Goal: Communication & Community: Share content

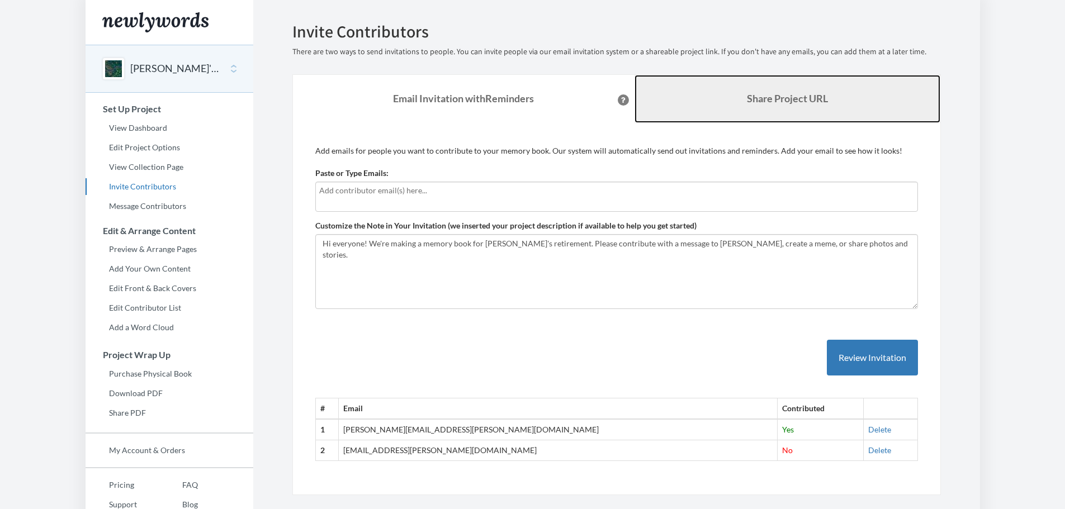
click at [760, 98] on b "Share Project URL" at bounding box center [787, 98] width 81 height 12
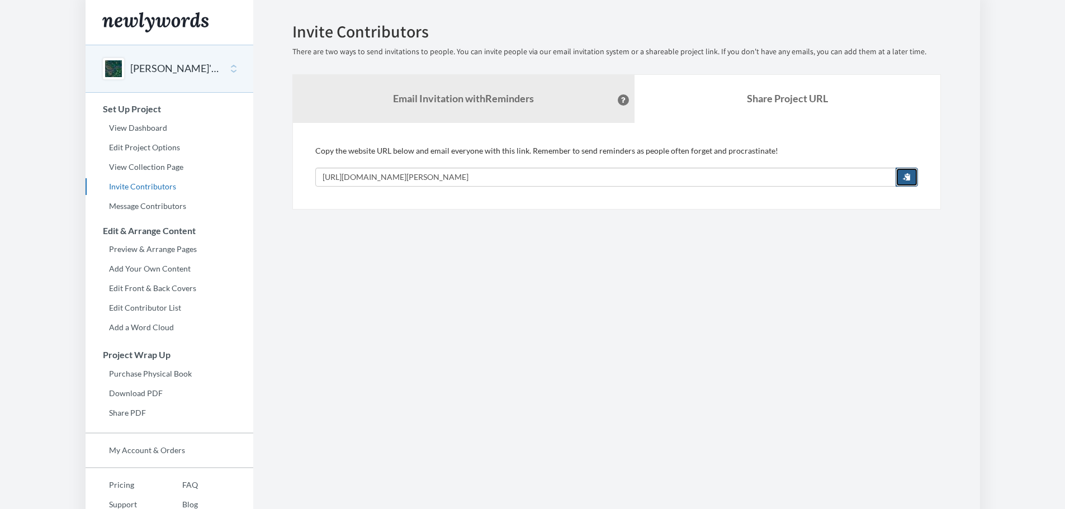
click at [907, 176] on span "button" at bounding box center [907, 177] width 8 height 8
click at [439, 319] on section "Emails have been sent! Invite Contributors There are two ways to send invitatio…" at bounding box center [616, 278] width 727 height 556
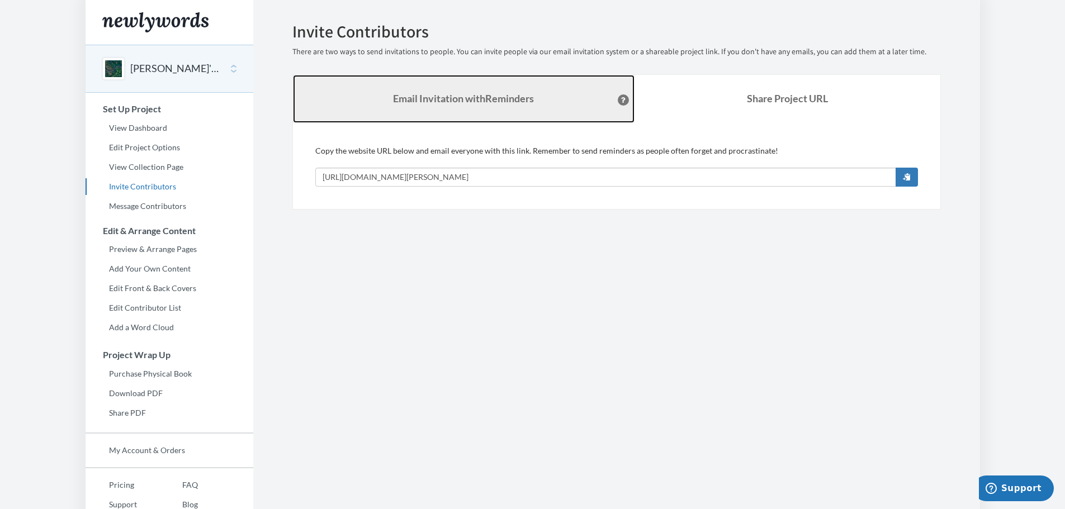
click at [499, 101] on strong "Email Invitation with Reminders" at bounding box center [463, 98] width 141 height 12
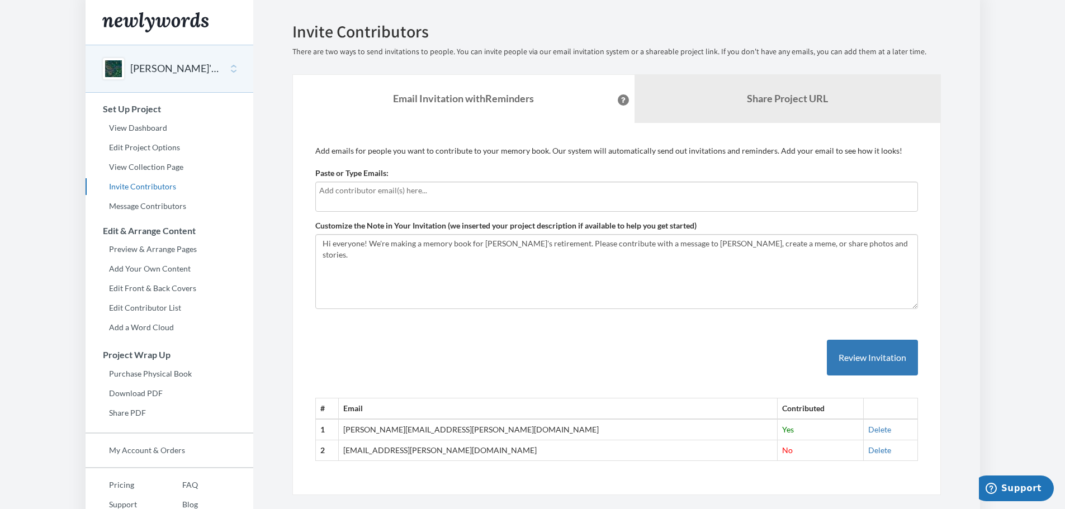
click at [317, 142] on div "Add emails for people you want to contribute to your memory book. Our system wi…" at bounding box center [616, 309] width 649 height 373
click at [163, 126] on link "View Dashboard" at bounding box center [170, 128] width 168 height 17
click at [371, 192] on input "text" at bounding box center [616, 191] width 595 height 12
click at [391, 188] on input "text" at bounding box center [616, 191] width 595 height 12
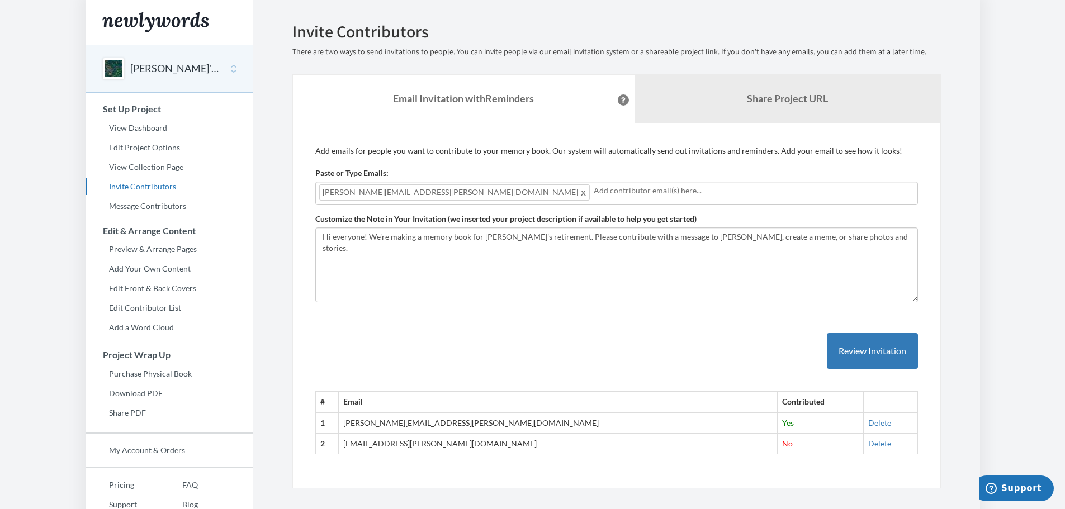
click at [519, 201] on div "[PERSON_NAME][EMAIL_ADDRESS][PERSON_NAME][DOMAIN_NAME]" at bounding box center [616, 193] width 603 height 23
click at [567, 320] on div "# Email Contributed 1 [PERSON_NAME][EMAIL_ADDRESS][PERSON_NAME][DOMAIN_NAME] Ye…" at bounding box center [616, 383] width 603 height 144
click at [853, 346] on button "Review Invitation" at bounding box center [872, 351] width 91 height 36
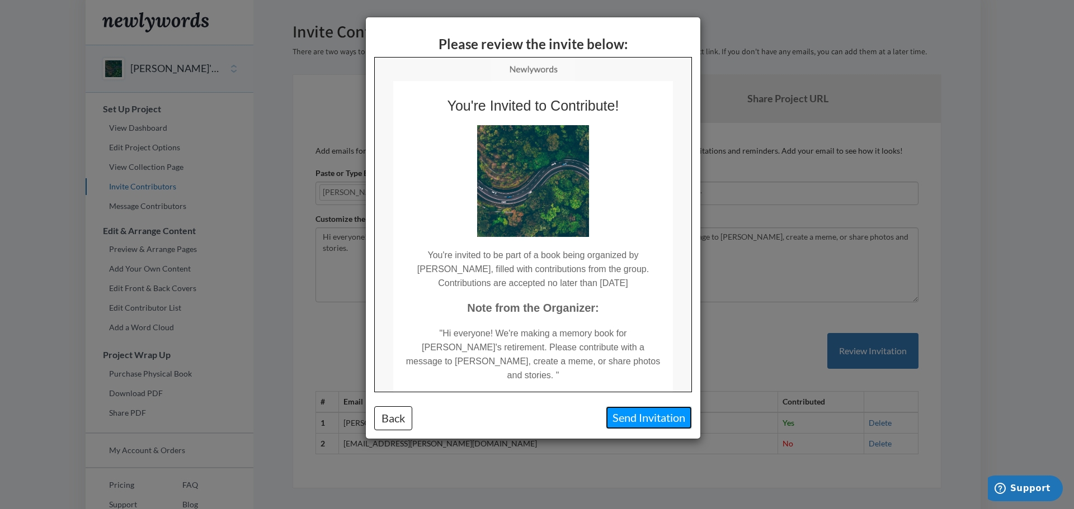
click at [649, 417] on button "Send Invitation" at bounding box center [649, 418] width 86 height 23
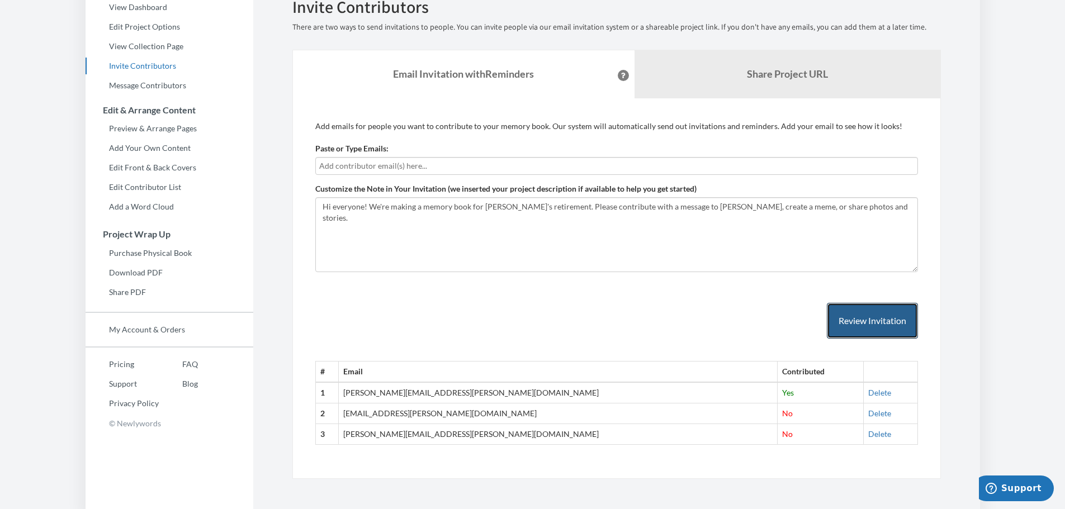
scroll to position [125, 0]
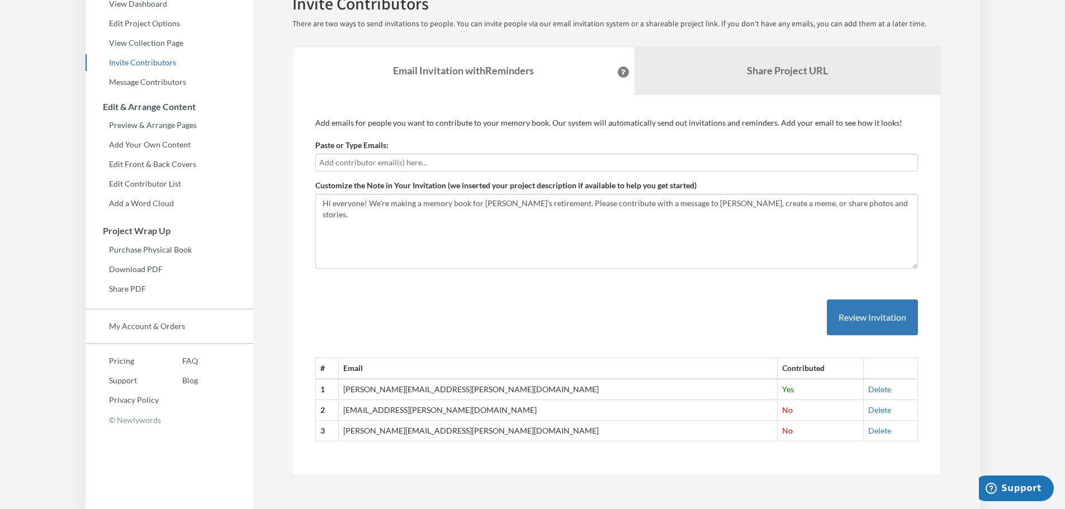
click at [448, 322] on div "# Email Contributed 1 monica.austin@pcg.com Yes Delete 2 abbey.cox@pcg.com No D…" at bounding box center [616, 359] width 603 height 165
click at [328, 329] on div "# Email Contributed 1 monica.austin@pcg.com Yes Delete 2 abbey.cox@pcg.com No D…" at bounding box center [616, 359] width 603 height 165
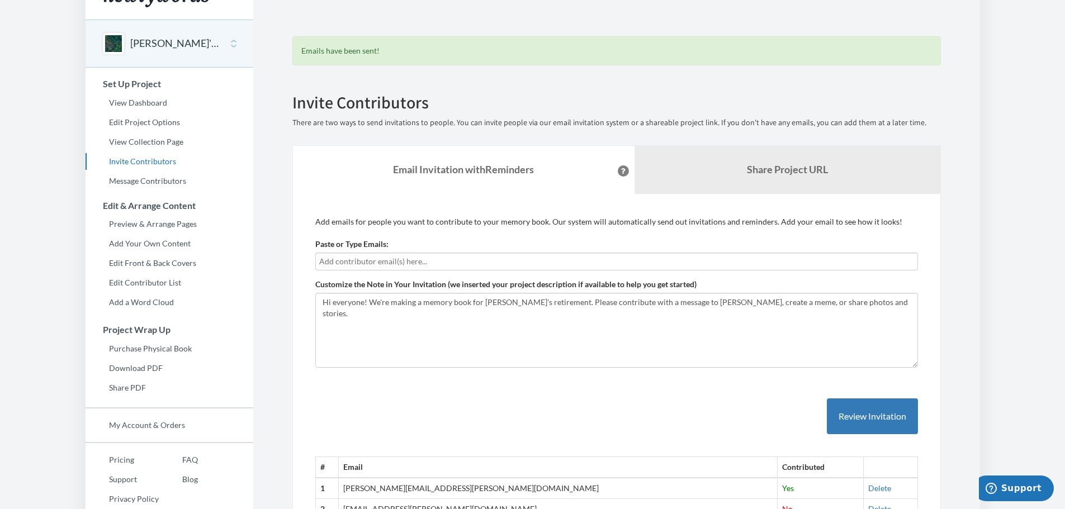
scroll to position [0, 0]
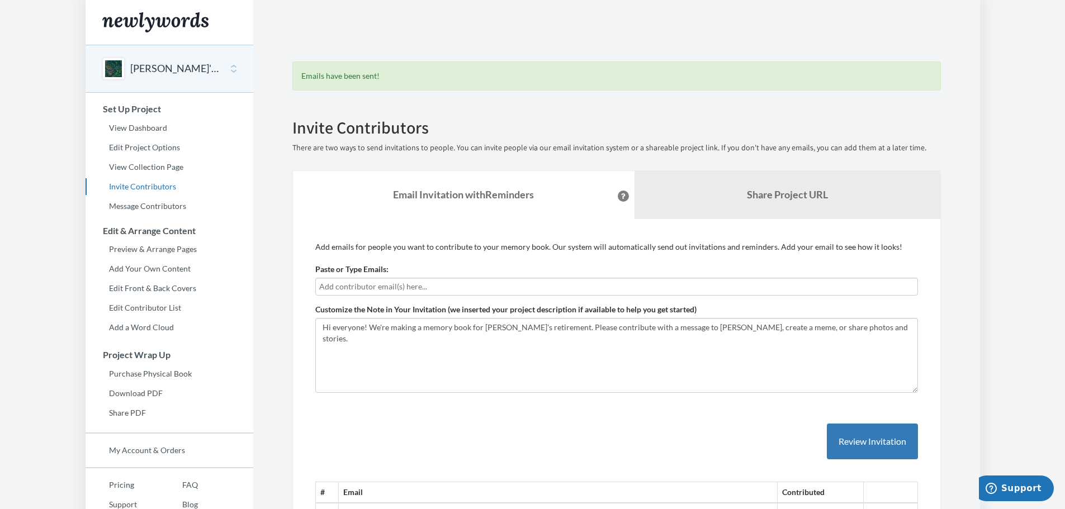
click at [291, 155] on div "Emails have been sent! Invite Contributors There are two ways to send invitatio…" at bounding box center [616, 311] width 665 height 578
click at [599, 108] on div "Emails have been sent! Invite Contributors There are two ways to send invitatio…" at bounding box center [616, 331] width 649 height 539
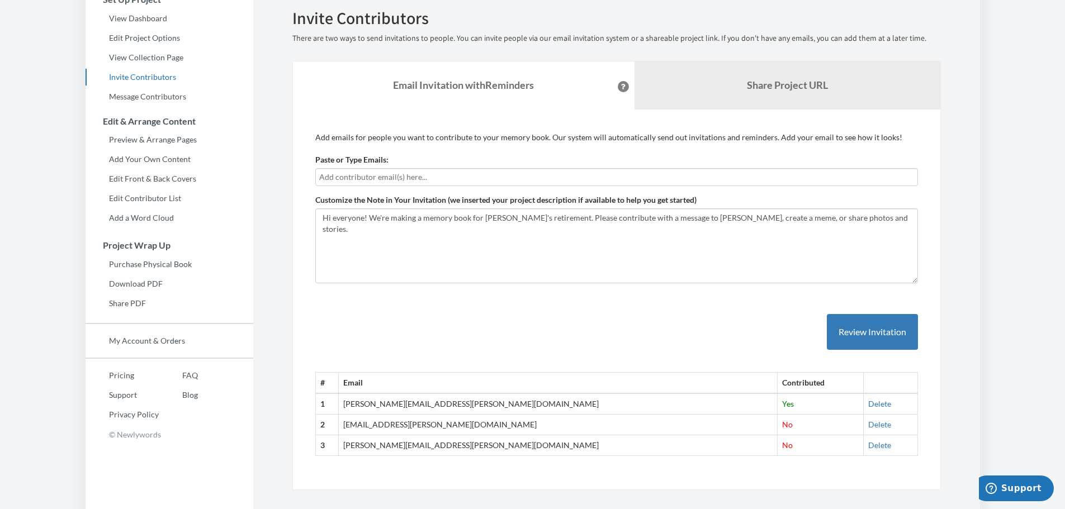
scroll to position [125, 0]
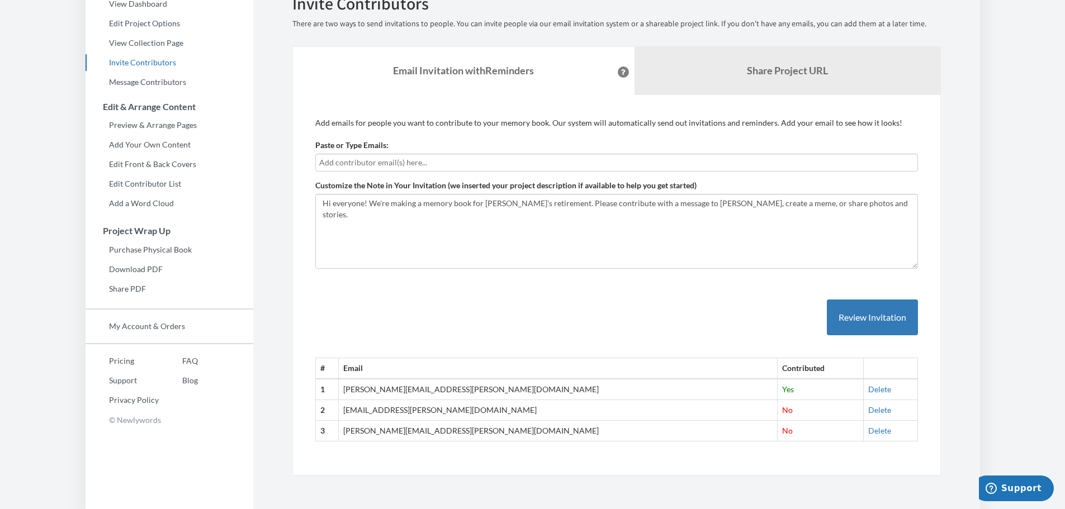
click at [450, 314] on div "# Email Contributed 1 monica.austin@pcg.com Yes Delete 2 abbey.cox@pcg.com No D…" at bounding box center [616, 359] width 603 height 165
click at [735, 314] on div "# Email Contributed 1 monica.austin@pcg.com Yes Delete 2 abbey.cox@pcg.com No D…" at bounding box center [616, 359] width 603 height 165
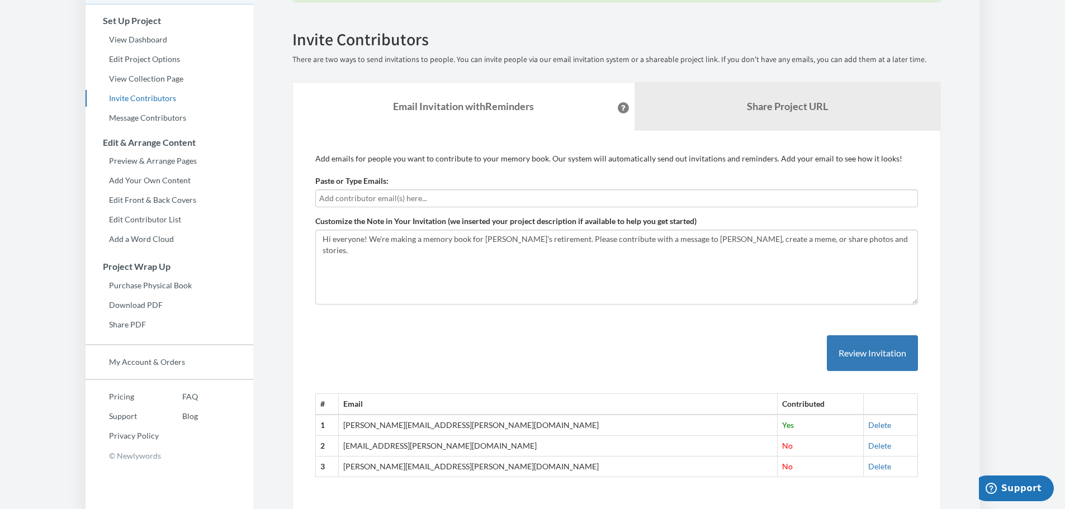
scroll to position [69, 0]
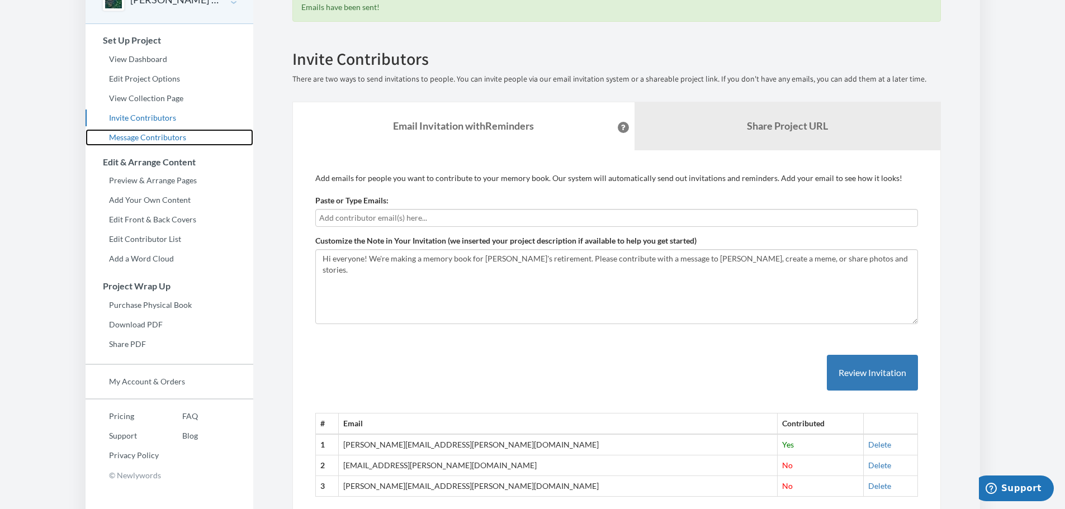
click at [144, 135] on link "Message Contributors" at bounding box center [170, 137] width 168 height 17
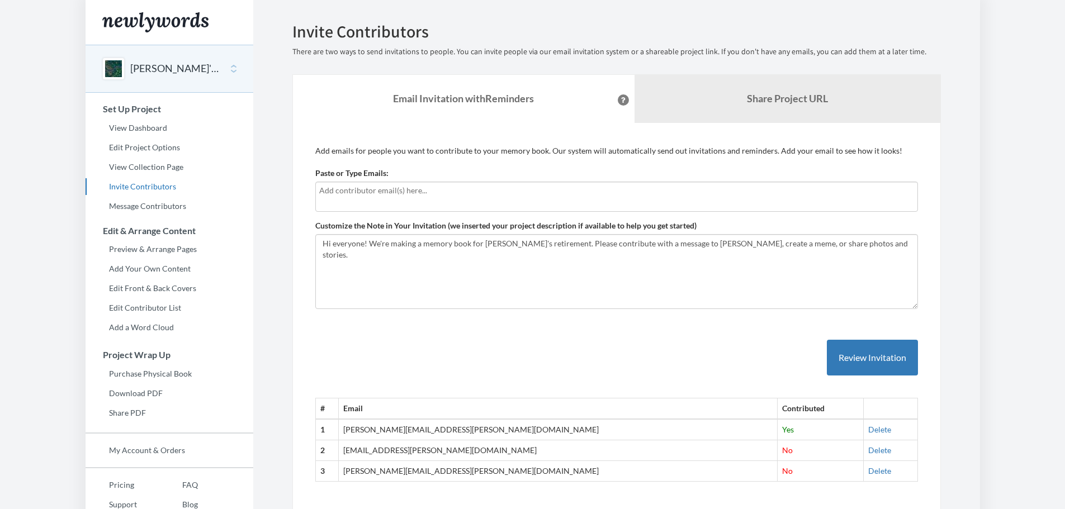
click at [551, 347] on div "# Email Contributed 1 monica.austin@pcg.com Yes Delete 2 abbey.cox@pcg.com No D…" at bounding box center [616, 400] width 603 height 165
click at [605, 361] on div "# Email Contributed 1 monica.austin@pcg.com Yes Delete 2 abbey.cox@pcg.com No D…" at bounding box center [616, 400] width 603 height 165
drag, startPoint x: 597, startPoint y: 357, endPoint x: 573, endPoint y: 367, distance: 25.6
click at [597, 357] on div "# Email Contributed 1 monica.austin@pcg.com Yes Delete 2 abbey.cox@pcg.com No D…" at bounding box center [616, 400] width 603 height 165
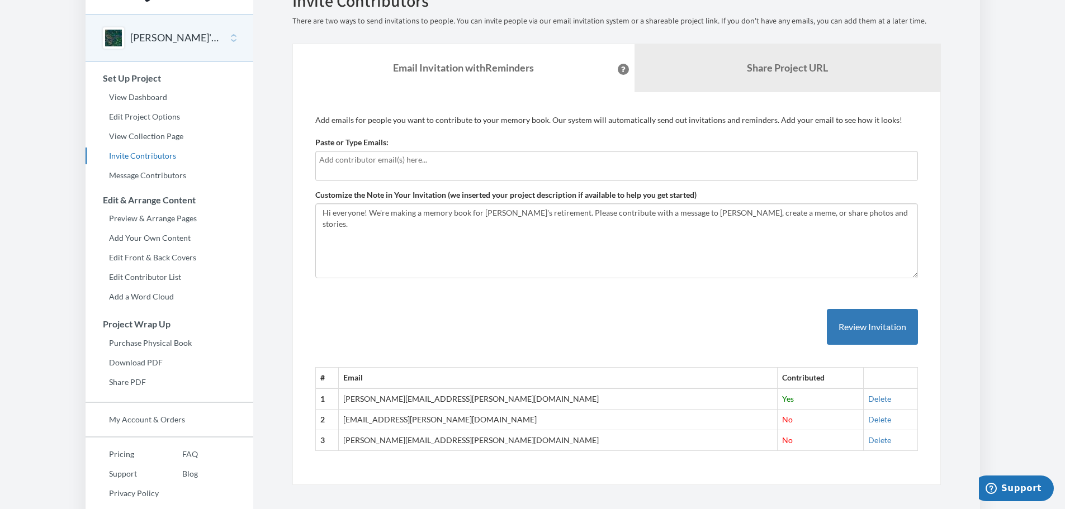
scroll to position [46, 0]
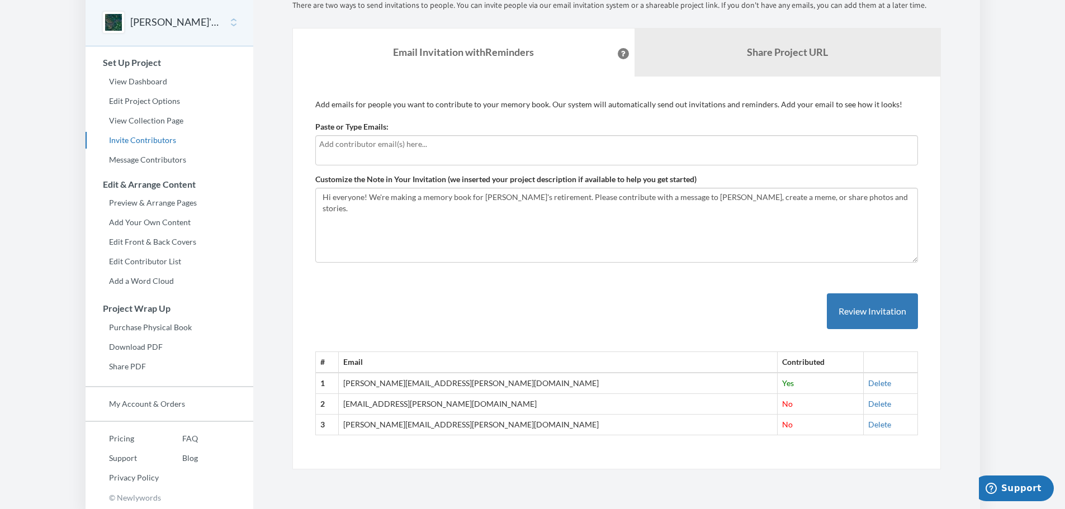
click at [462, 310] on div "# Email Contributed 1 monica.austin@pcg.com Yes Delete 2 abbey.cox@pcg.com No D…" at bounding box center [616, 353] width 603 height 165
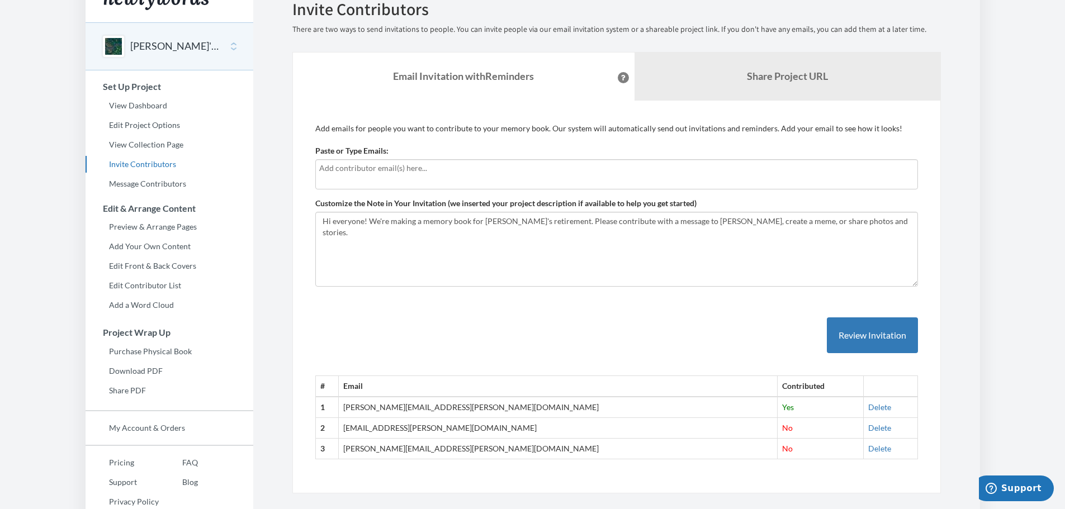
scroll to position [0, 0]
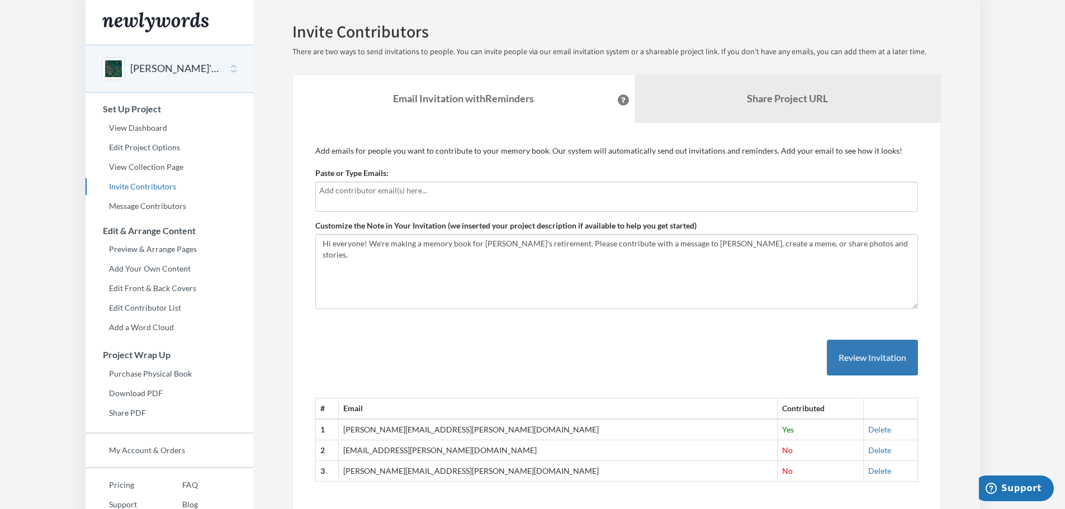
click at [399, 341] on div "# Email Contributed 1 monica.austin@pcg.com Yes Delete 2 abbey.cox@pcg.com No D…" at bounding box center [616, 400] width 603 height 165
click at [176, 257] on link "Preview & Arrange Pages" at bounding box center [170, 249] width 168 height 17
click at [422, 357] on div "# Email Contributed 1 monica.austin@pcg.com Yes Delete 2 abbey.cox@pcg.com No D…" at bounding box center [616, 400] width 603 height 165
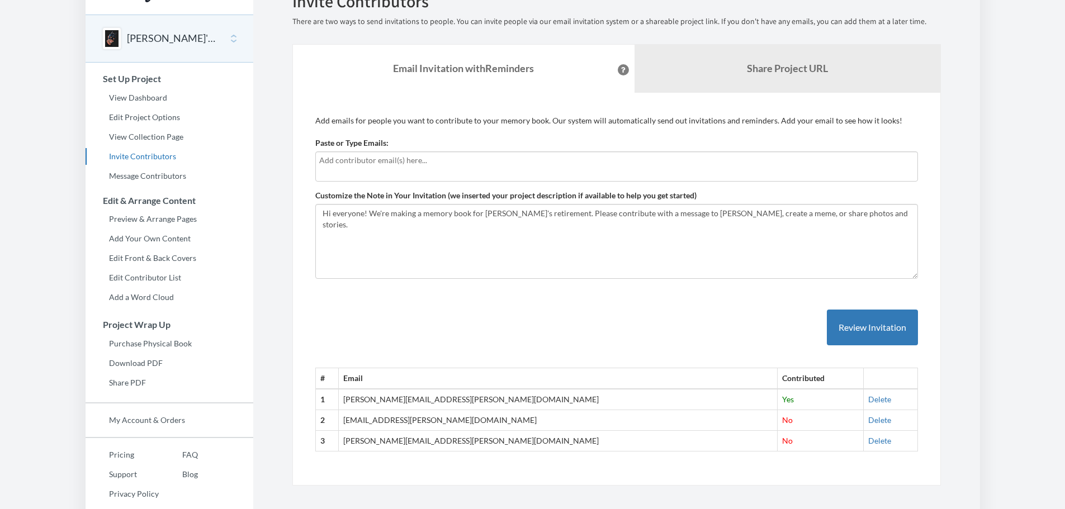
scroll to position [46, 0]
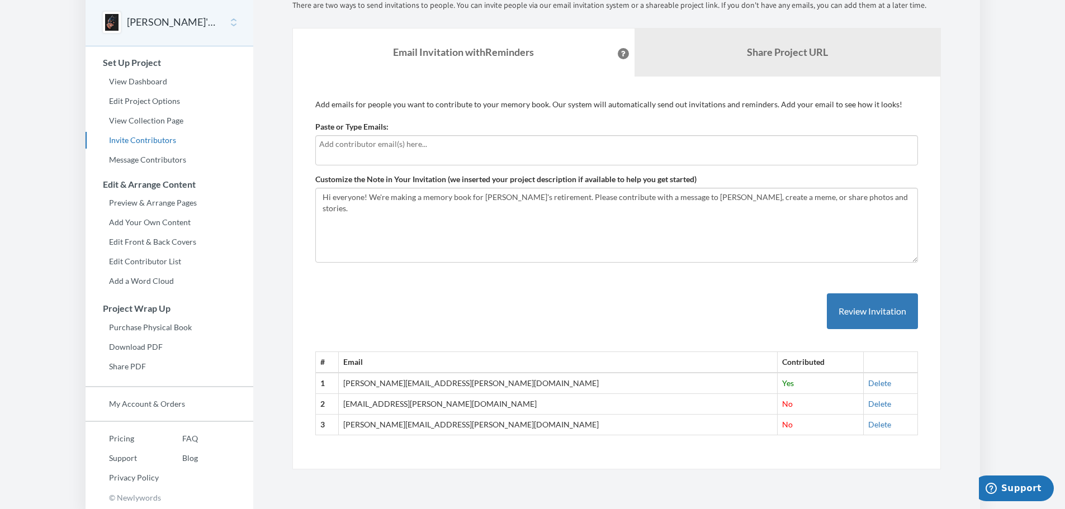
click at [400, 309] on div "# Email Contributed 1 monica.austin@pcg.com Yes Delete 2 abbey.cox@pcg.com No D…" at bounding box center [616, 353] width 603 height 165
click at [296, 172] on div "Add emails for people you want to contribute to your memory book. Our system wi…" at bounding box center [616, 274] width 649 height 394
click at [409, 311] on div "# Email Contributed 1 monica.austin@pcg.com Yes Delete 2 abbey.cox@pcg.com No D…" at bounding box center [616, 353] width 603 height 165
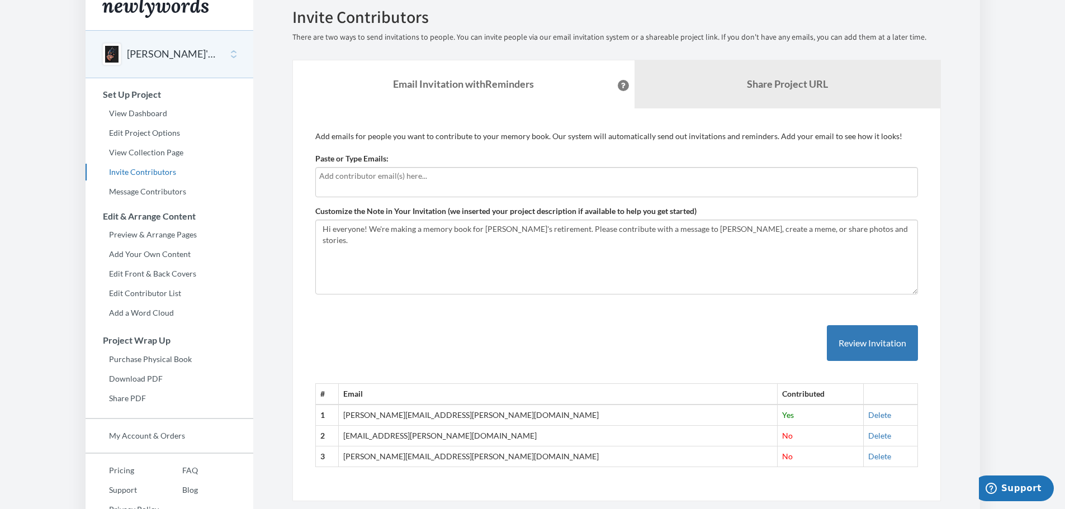
scroll to position [0, 0]
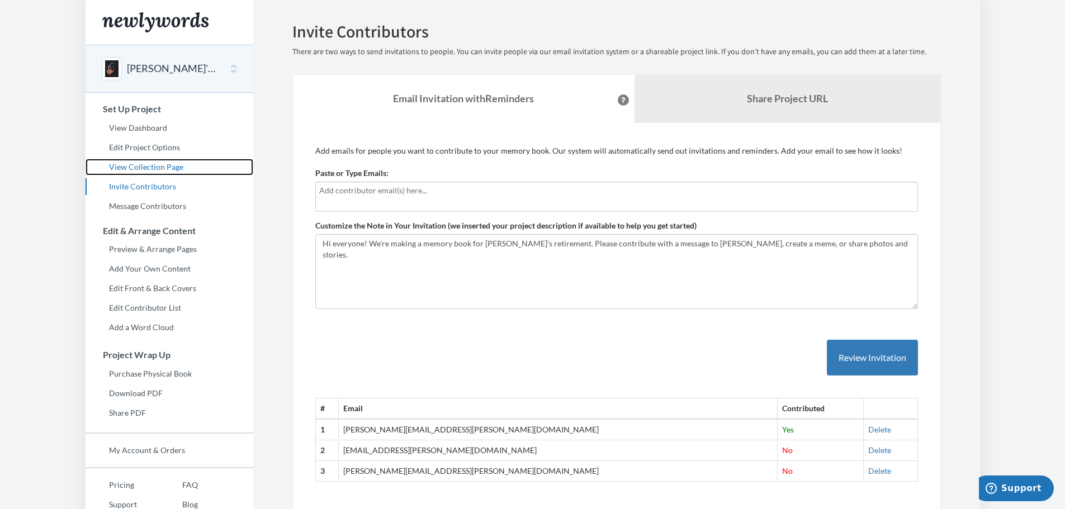
click at [164, 164] on link "View Collection Page" at bounding box center [170, 167] width 168 height 17
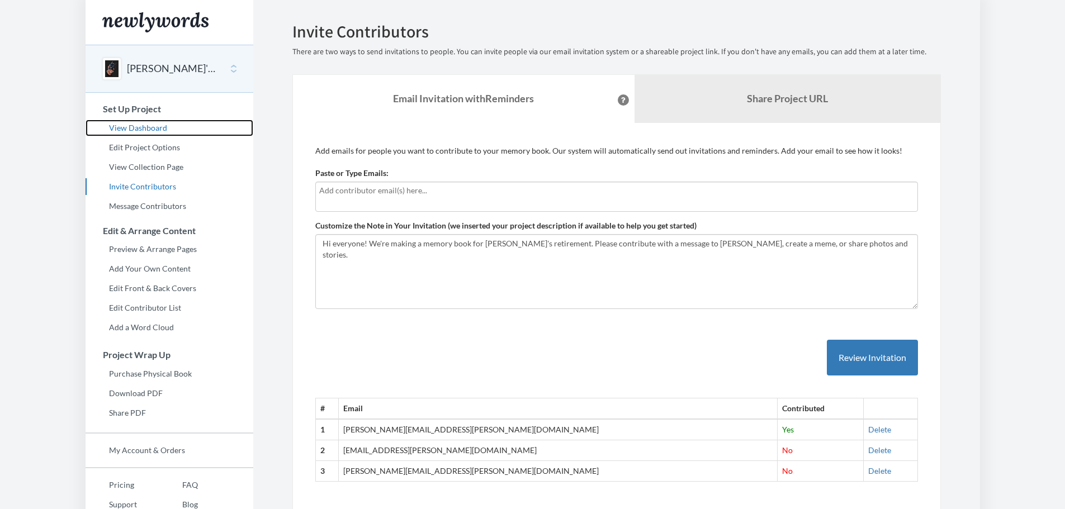
click at [148, 133] on link "View Dashboard" at bounding box center [170, 128] width 168 height 17
click at [273, 187] on section "Emails have been sent! Invite Contributors There are two ways to send invitatio…" at bounding box center [616, 278] width 727 height 556
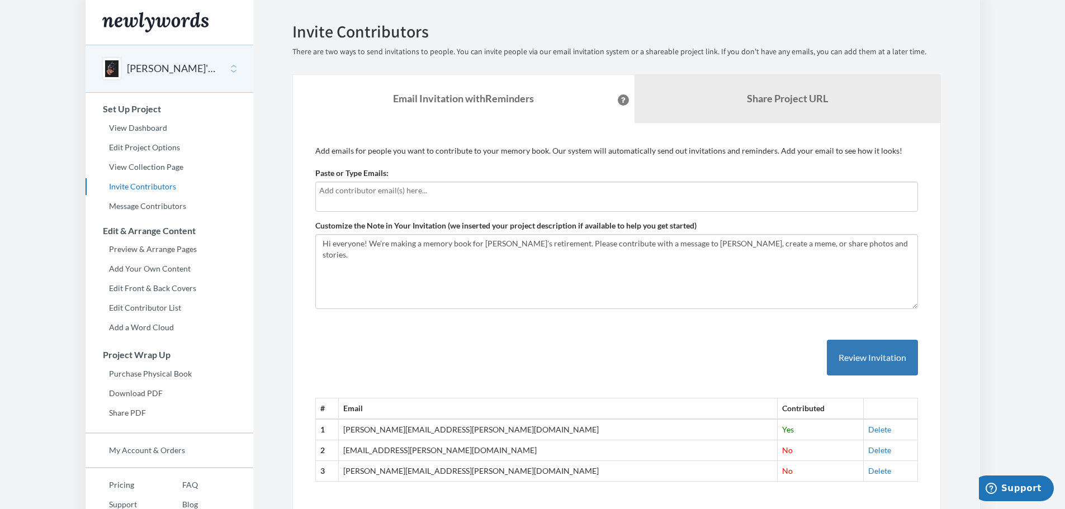
click at [392, 367] on div "# Email Contributed 1 [PERSON_NAME][EMAIL_ADDRESS][PERSON_NAME][DOMAIN_NAME] Ye…" at bounding box center [616, 400] width 603 height 165
click at [469, 341] on div "# Email Contributed 1 [PERSON_NAME][EMAIL_ADDRESS][PERSON_NAME][DOMAIN_NAME] Ye…" at bounding box center [616, 400] width 603 height 165
click at [157, 124] on link "View Dashboard" at bounding box center [170, 128] width 168 height 17
